Goal: Navigation & Orientation: Go to known website

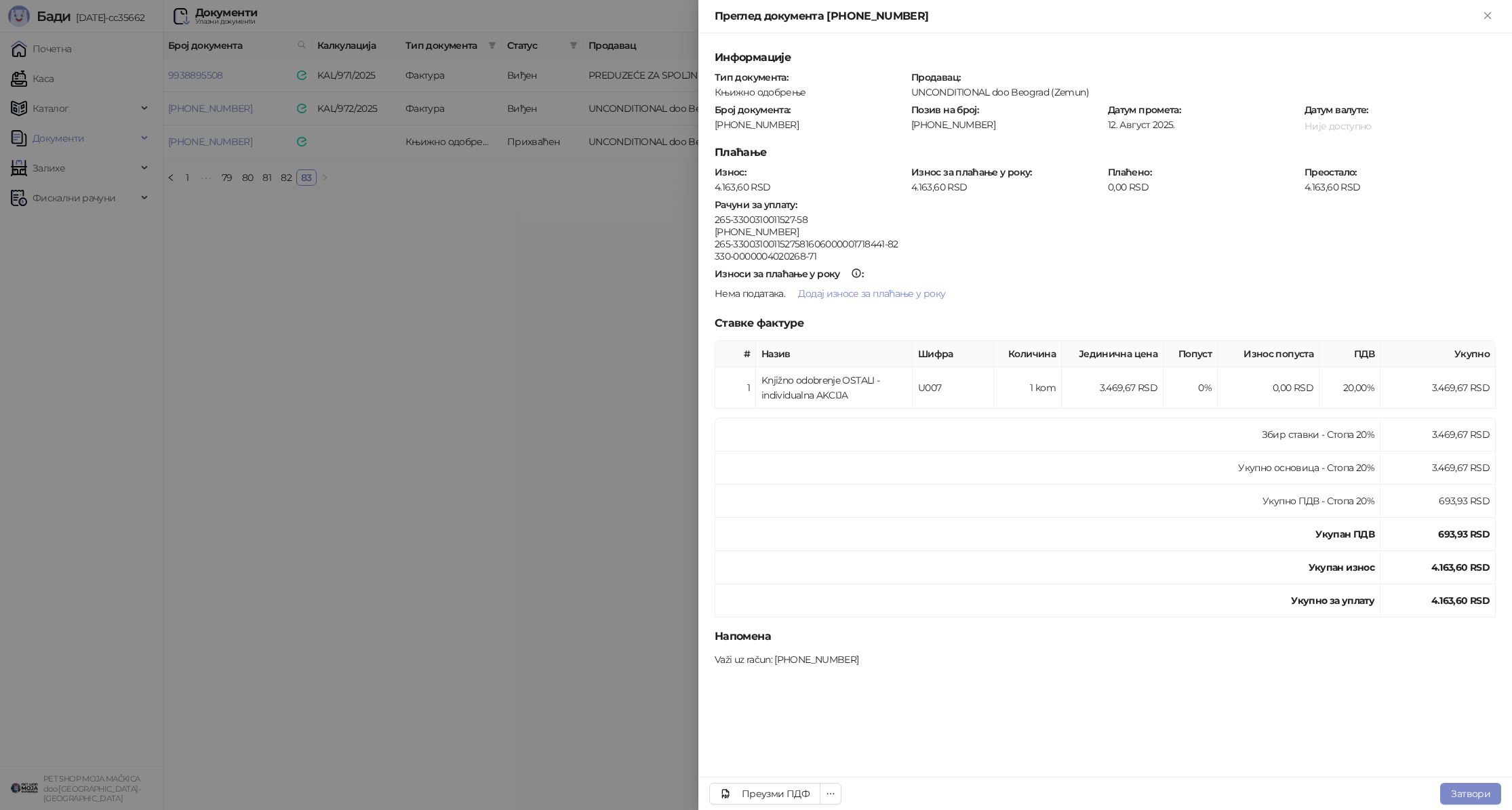
click at [520, 262] on div at bounding box center [756, 405] width 1512 height 810
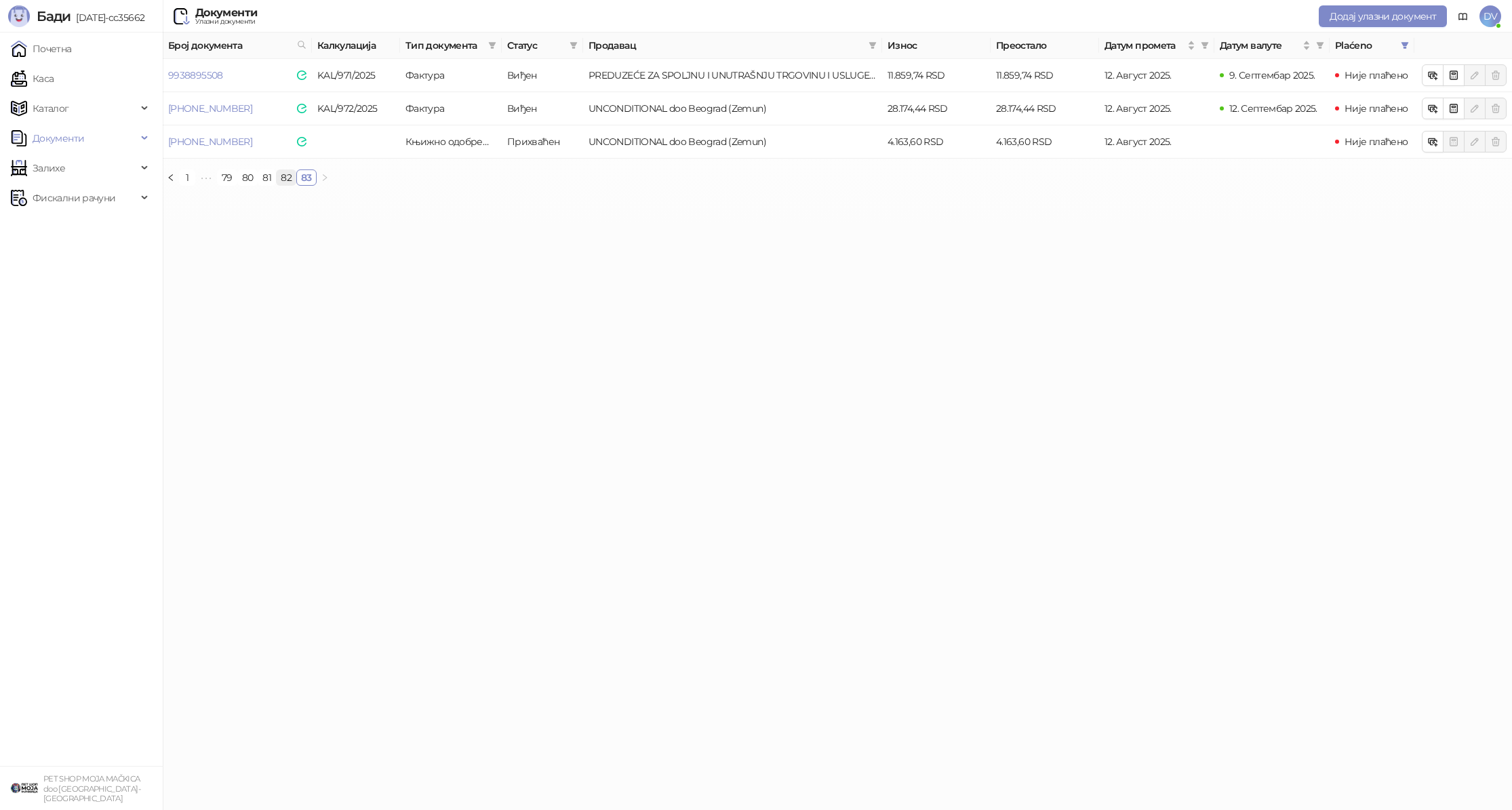
click at [284, 177] on link "82" at bounding box center [286, 178] width 19 height 15
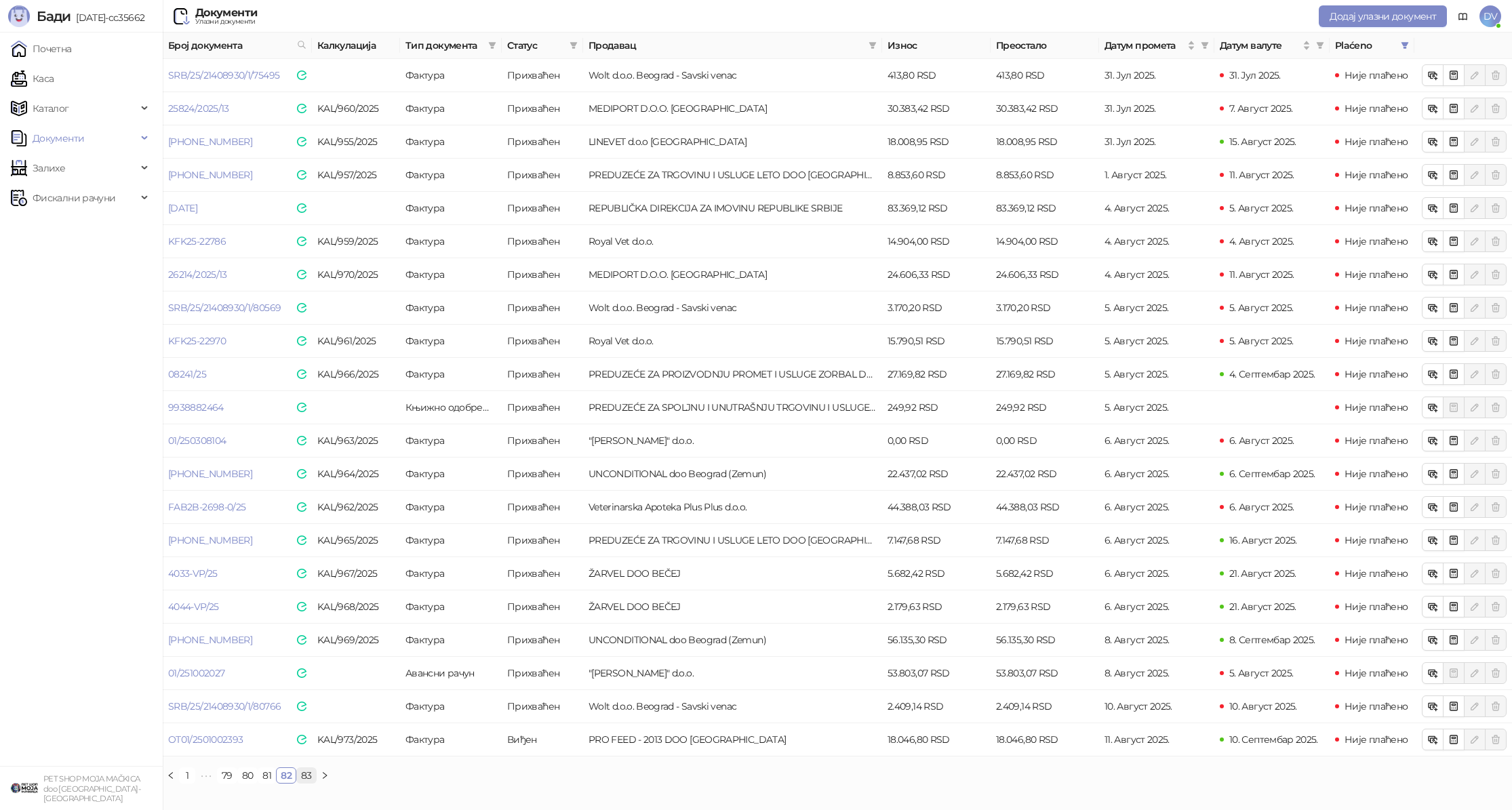
click at [309, 772] on link "83" at bounding box center [306, 776] width 19 height 15
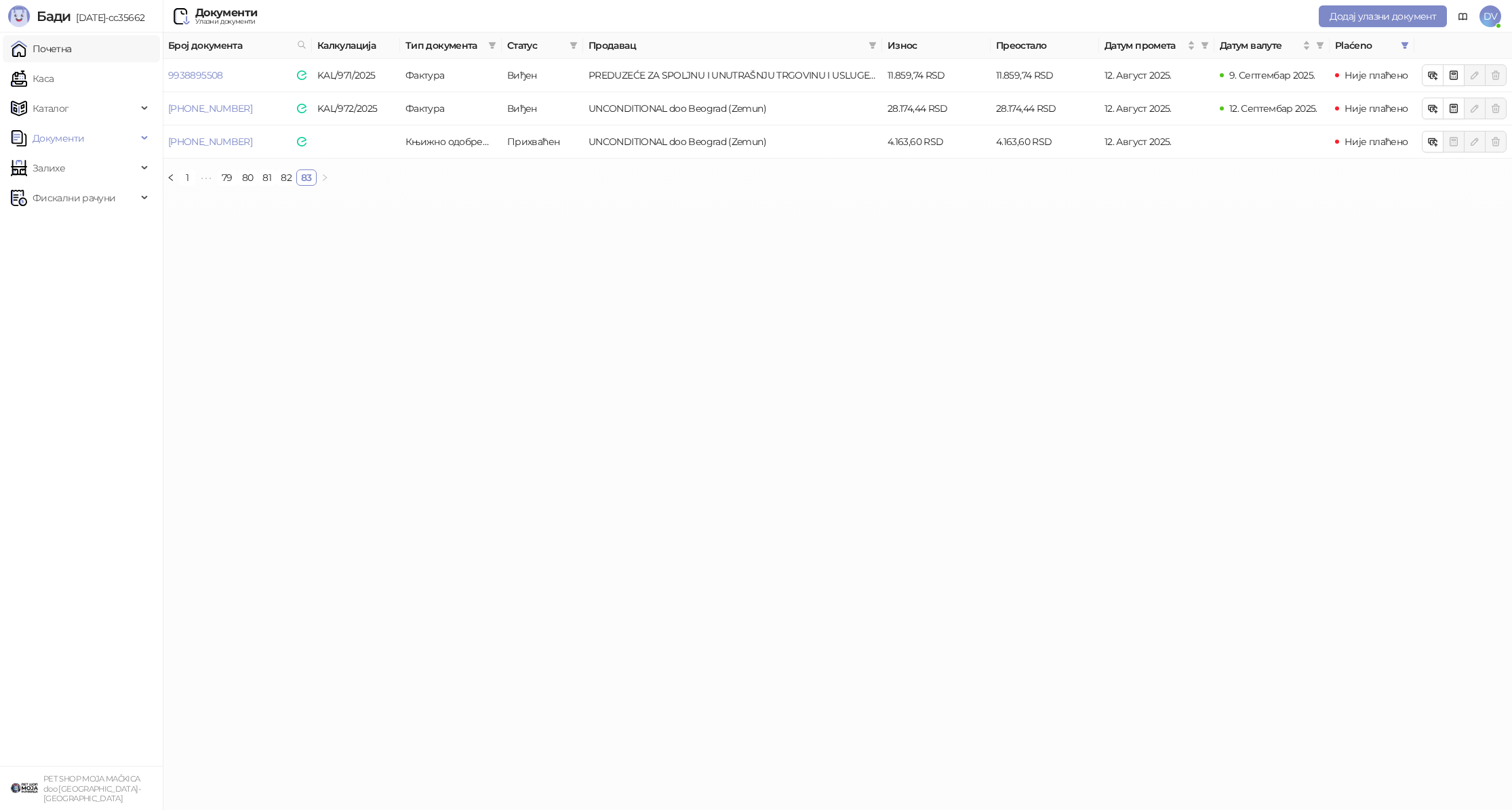
click at [63, 54] on link "Почетна" at bounding box center [41, 48] width 61 height 28
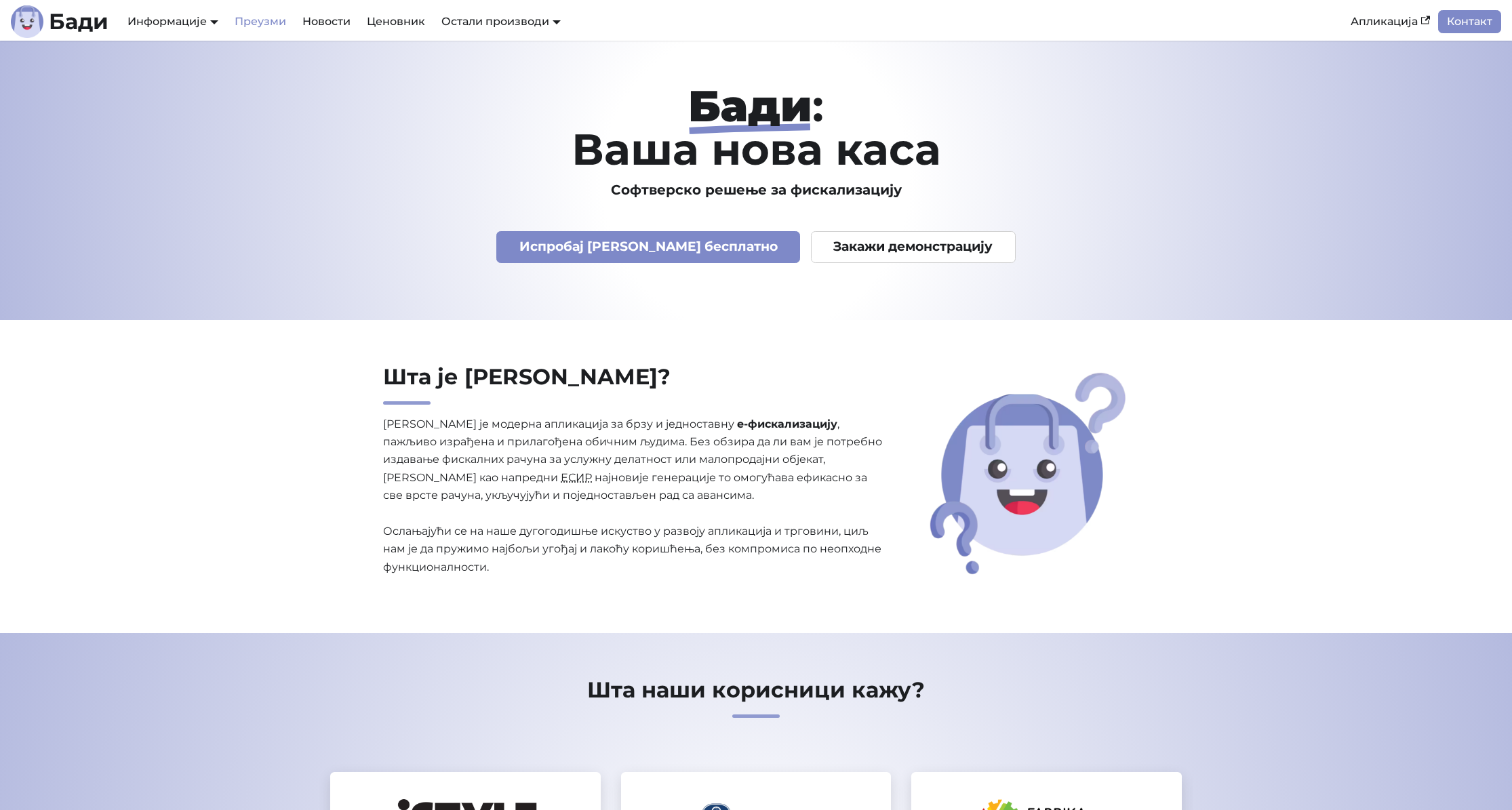
click at [263, 18] on link "Преузми" at bounding box center [259, 22] width 68 height 23
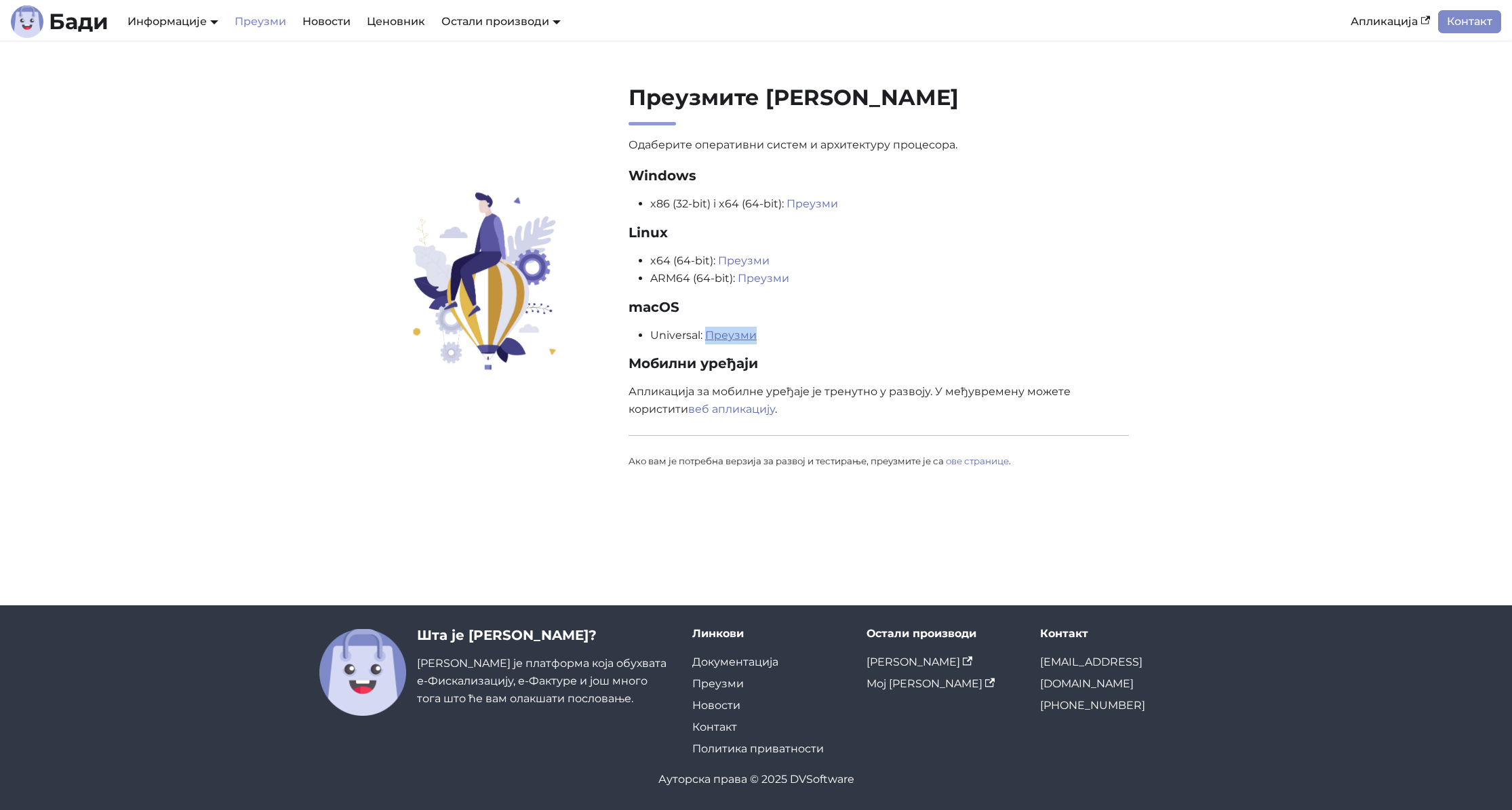
click at [737, 335] on link "Преузми" at bounding box center [731, 335] width 52 height 13
